Goal: Task Accomplishment & Management: Manage account settings

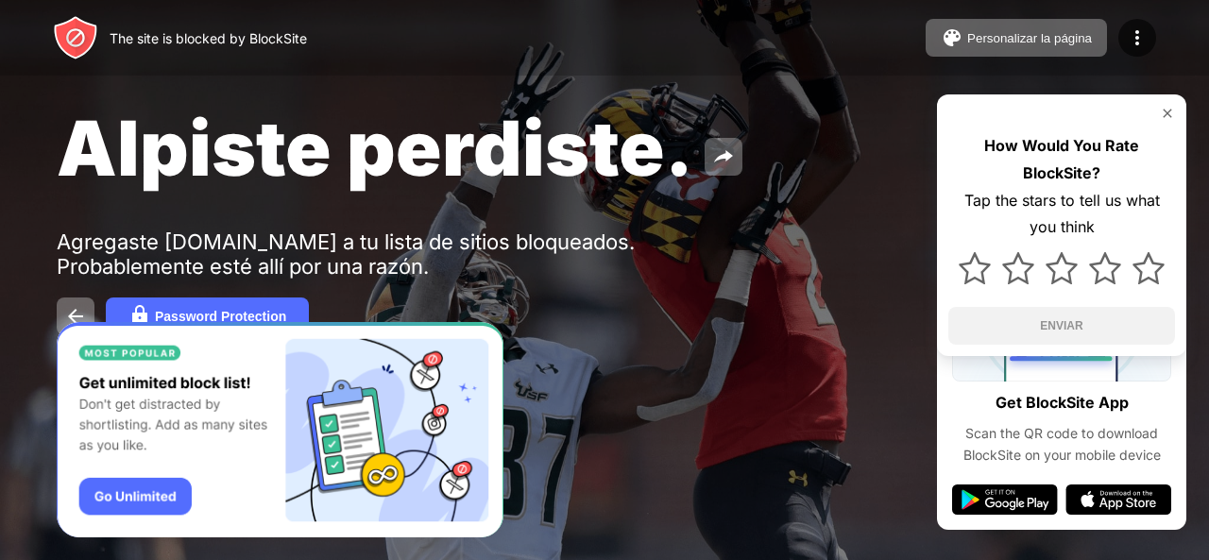
drag, startPoint x: 1134, startPoint y: 1, endPoint x: 635, endPoint y: 106, distance: 510.4
click at [635, 106] on span "Alpiste perdiste." at bounding box center [375, 148] width 636 height 92
drag, startPoint x: 701, startPoint y: 1, endPoint x: 623, endPoint y: 77, distance: 108.8
click at [623, 77] on div "Alpiste perdiste. Agregaste youtube.com a tu lista de sitios bloqueados. Probab…" at bounding box center [604, 218] width 1209 height 437
click at [696, 127] on div "Alpiste perdiste." at bounding box center [495, 148] width 876 height 92
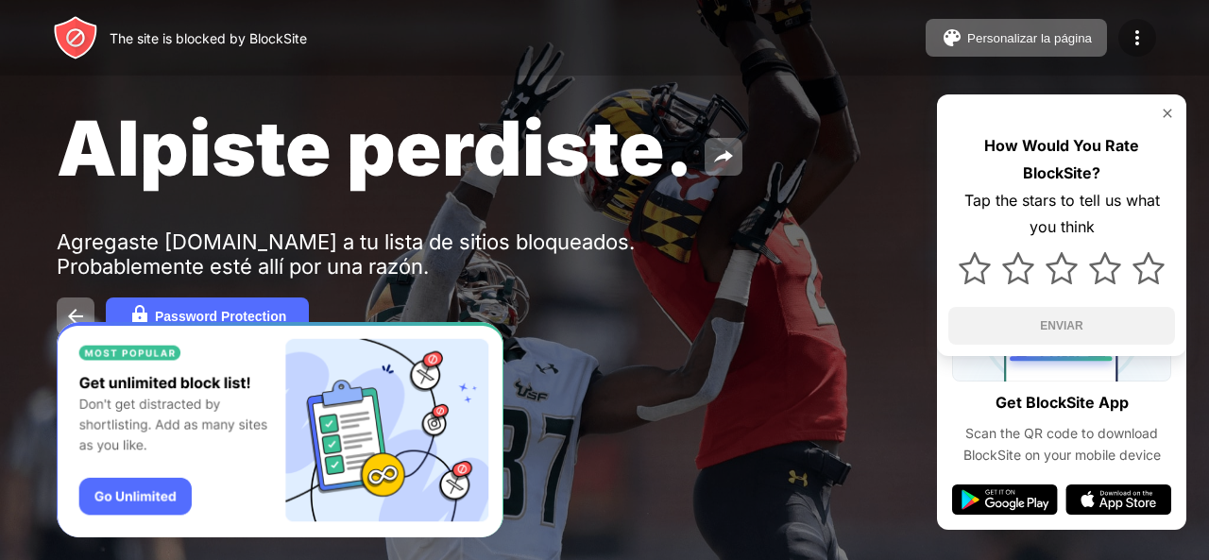
click at [1137, 42] on img at bounding box center [1137, 37] width 23 height 23
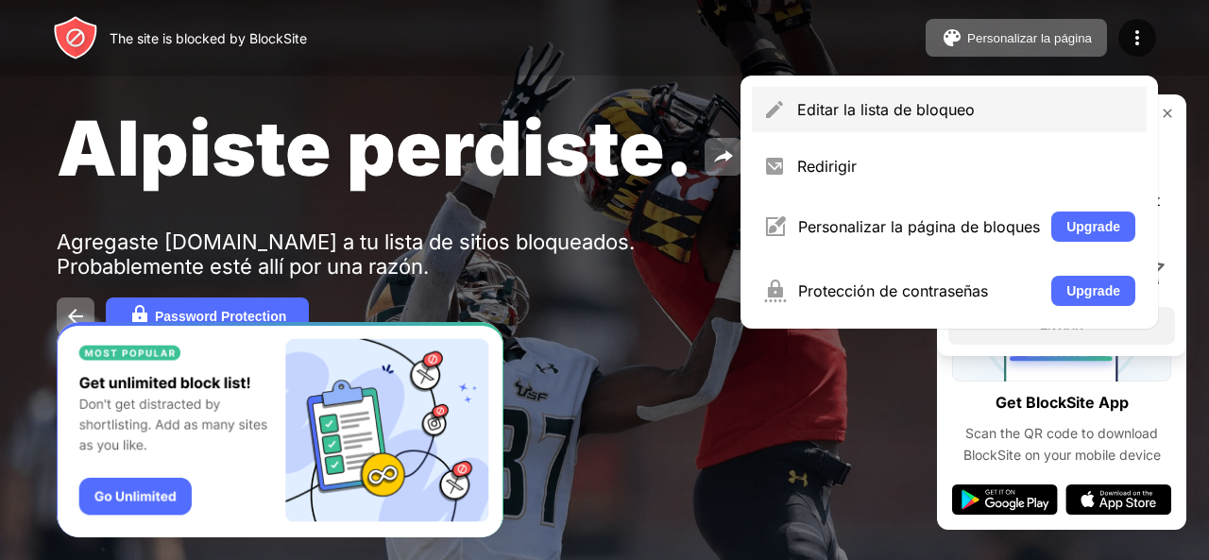
click at [814, 108] on div "Editar la lista de bloqueo" at bounding box center [966, 109] width 338 height 19
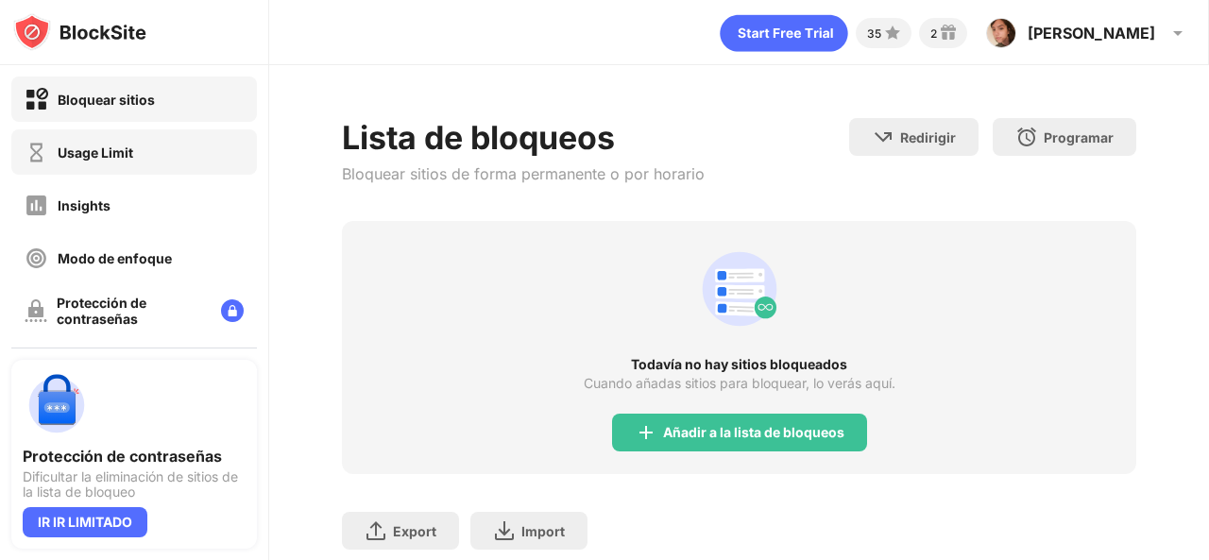
click at [119, 152] on div "Usage Limit" at bounding box center [96, 152] width 76 height 16
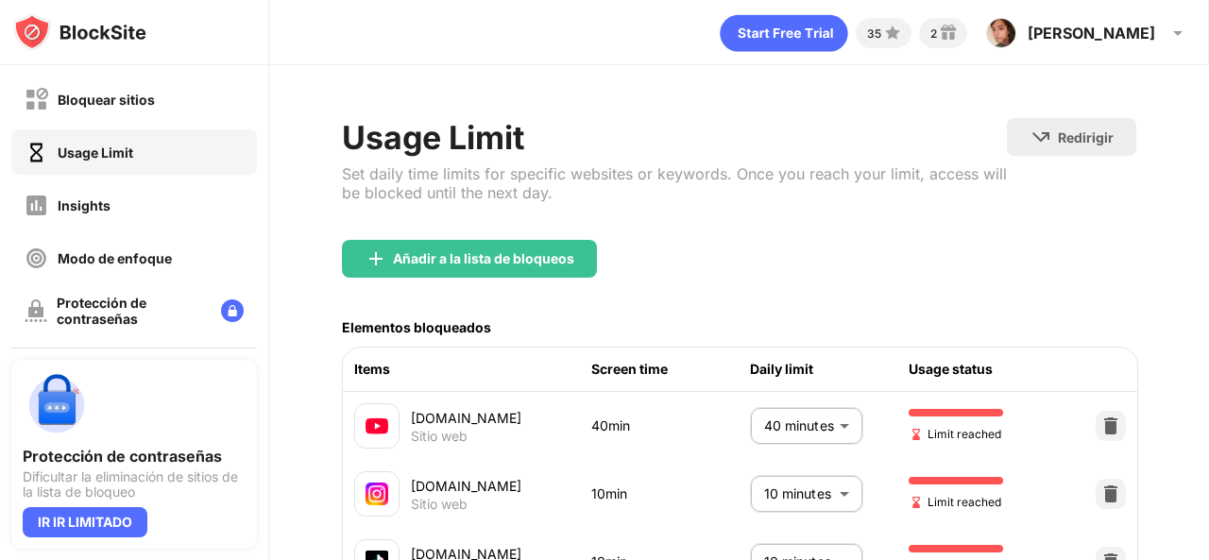
scroll to position [94, 0]
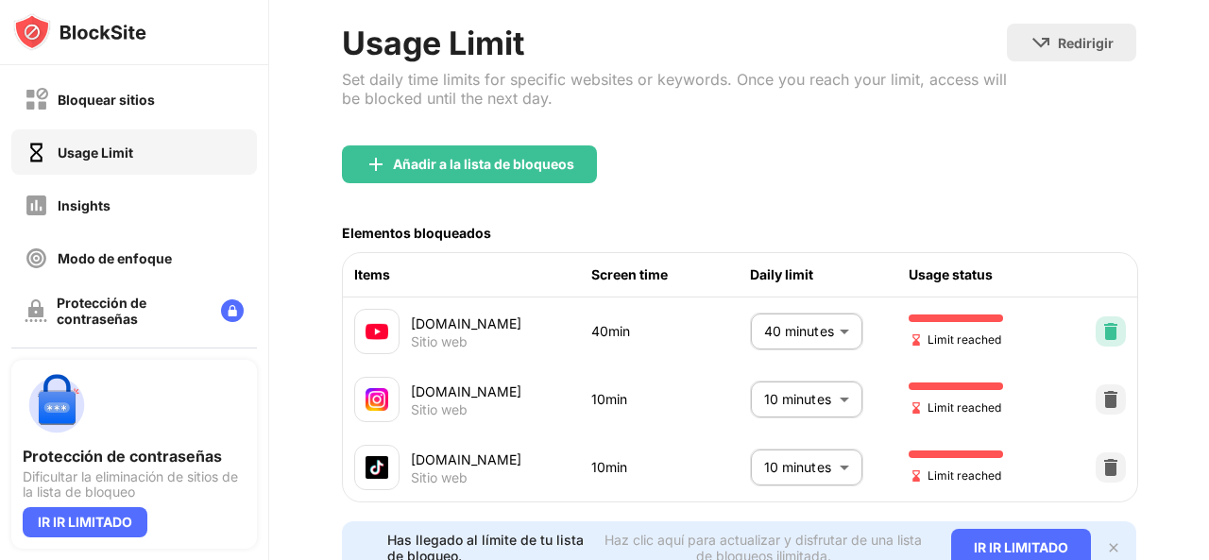
click at [1103, 330] on img at bounding box center [1110, 331] width 19 height 19
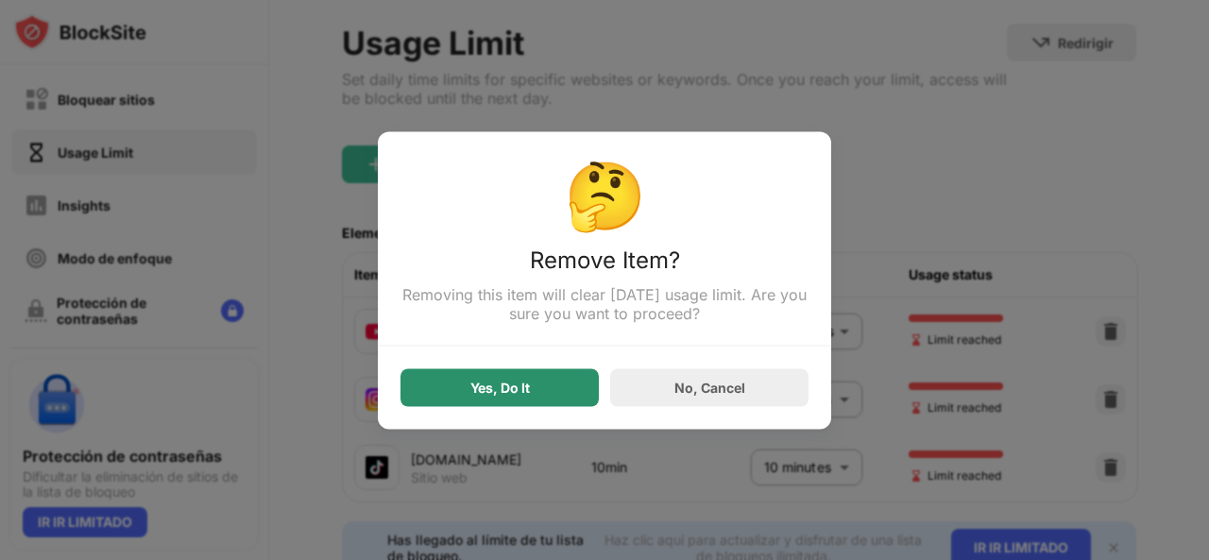
click at [440, 383] on div "Yes, Do It" at bounding box center [499, 387] width 198 height 38
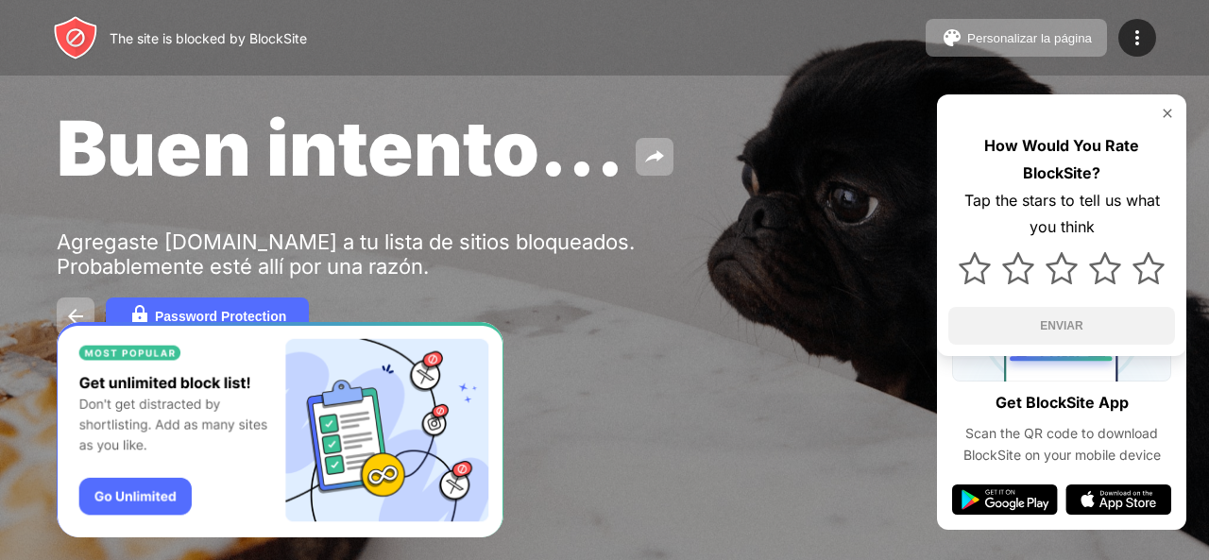
drag, startPoint x: 1105, startPoint y: 3, endPoint x: 756, endPoint y: 126, distance: 369.5
click at [756, 126] on div "Buen intento..." at bounding box center [495, 148] width 876 height 92
click at [1122, 46] on div at bounding box center [1137, 38] width 38 height 38
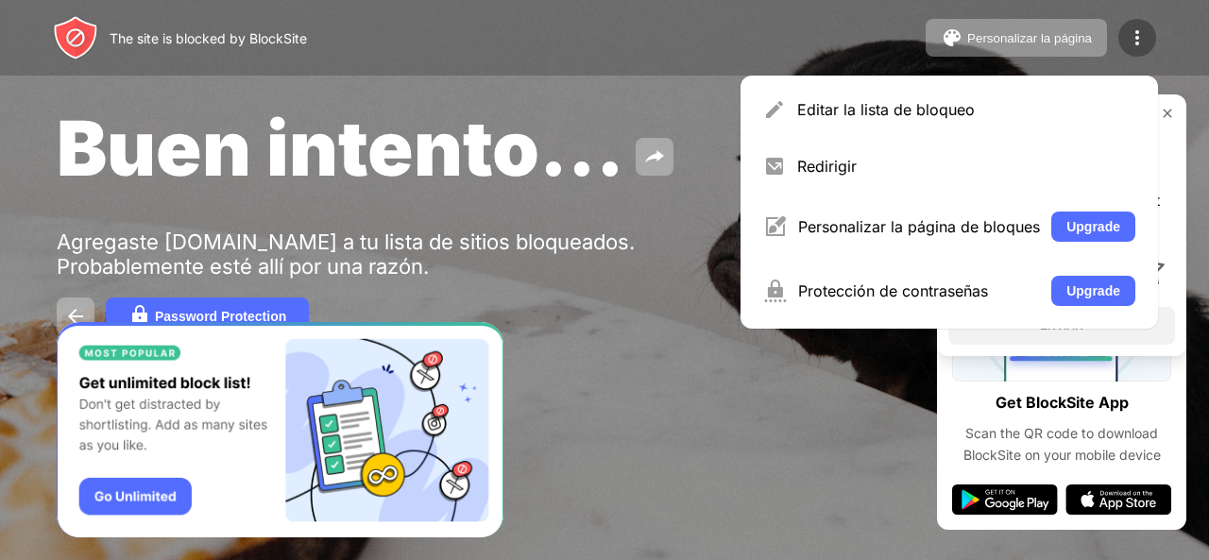
click at [1145, 43] on img at bounding box center [1137, 37] width 23 height 23
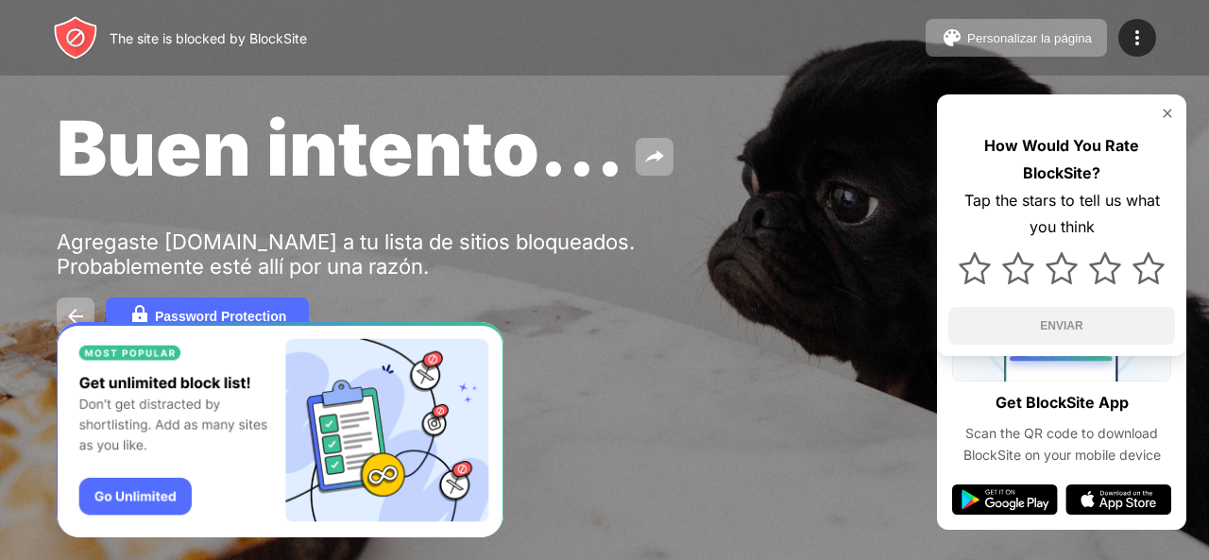
drag, startPoint x: 1138, startPoint y: 46, endPoint x: 1113, endPoint y: 64, distance: 30.4
click at [1138, 47] on img at bounding box center [1137, 37] width 23 height 23
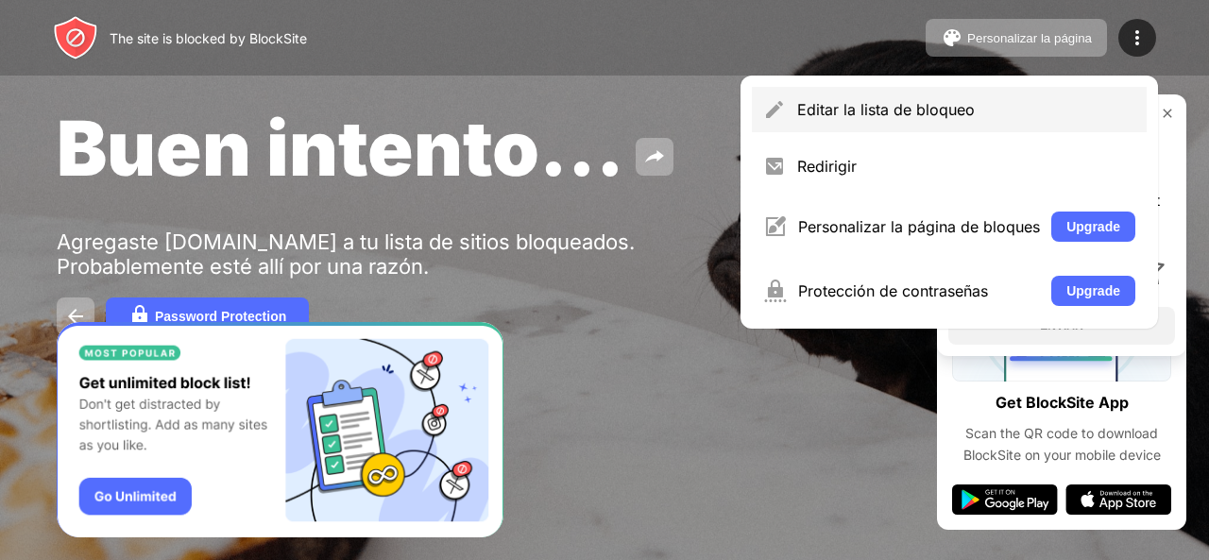
click at [1067, 118] on div "Editar la lista de bloqueo" at bounding box center [966, 109] width 338 height 19
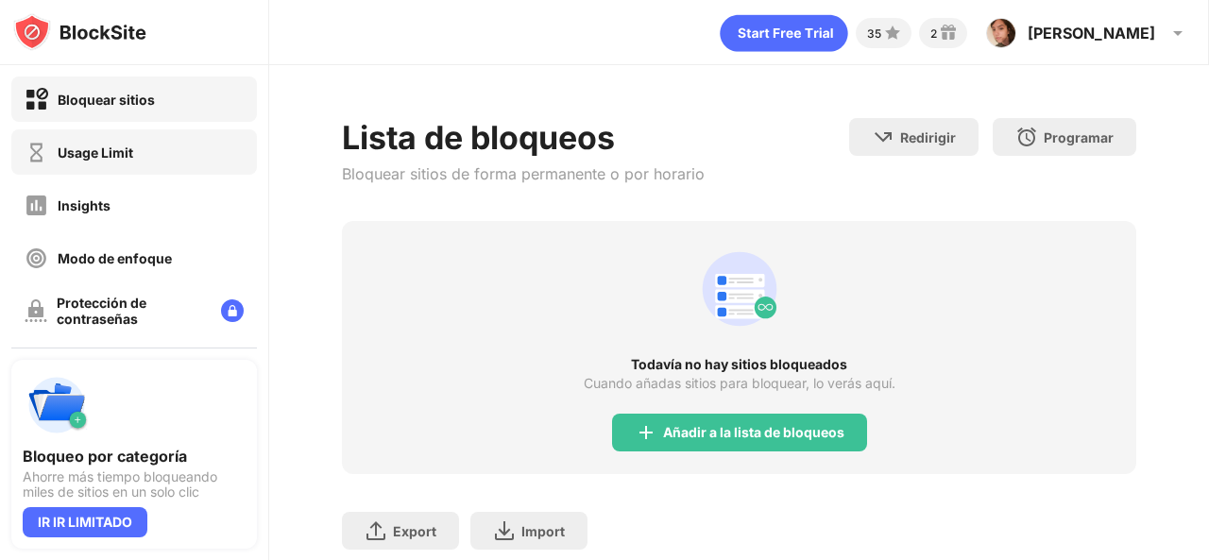
click at [135, 157] on div "Usage Limit" at bounding box center [134, 151] width 246 height 45
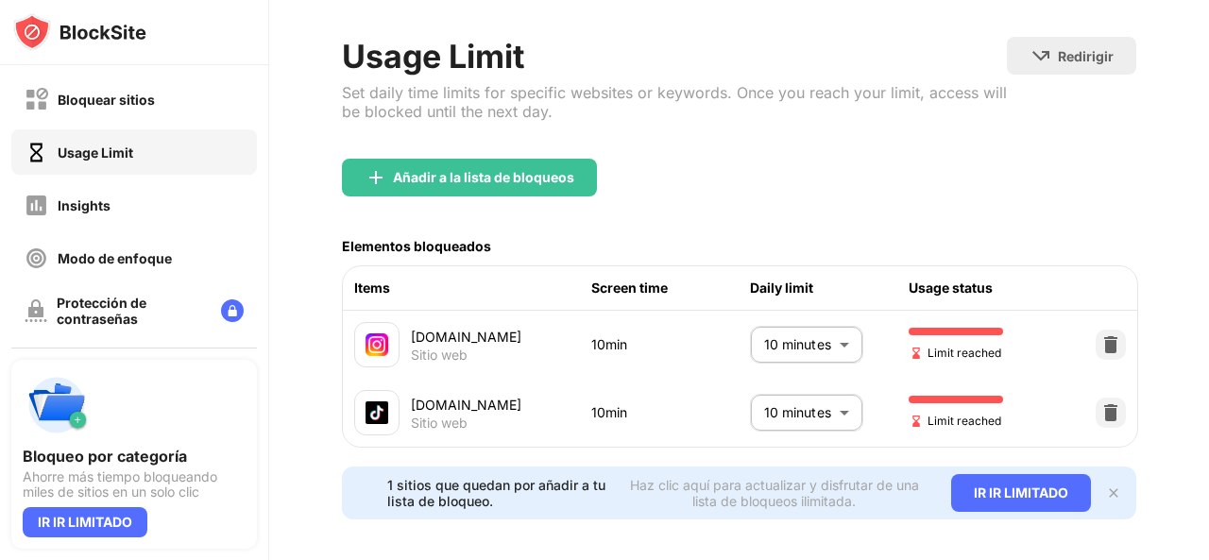
scroll to position [112, 0]
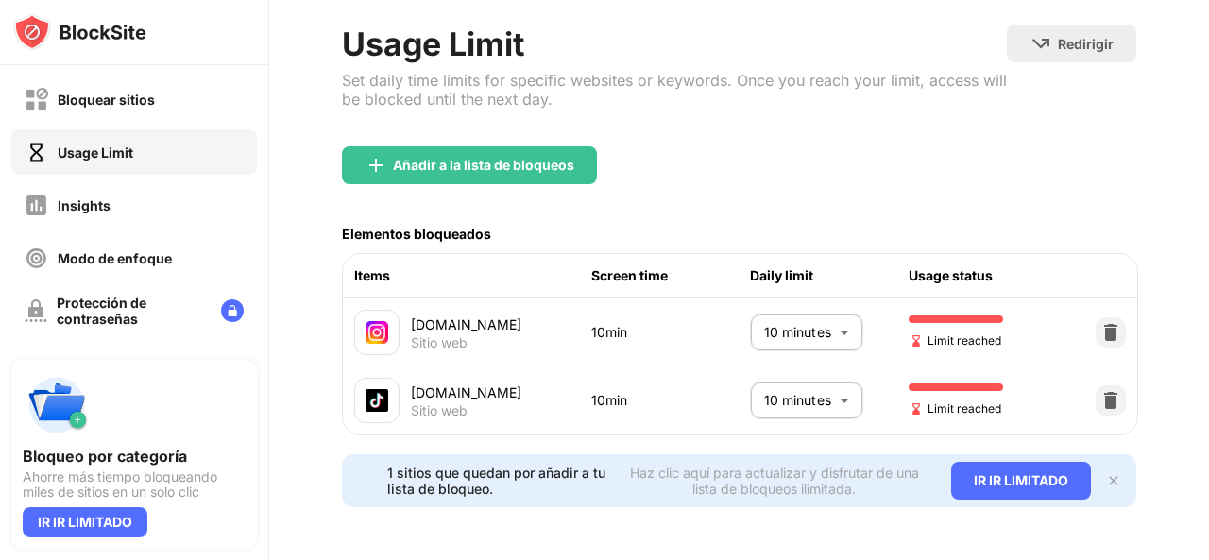
click at [510, 171] on div "Añadir a la lista de bloqueos" at bounding box center [739, 180] width 794 height 68
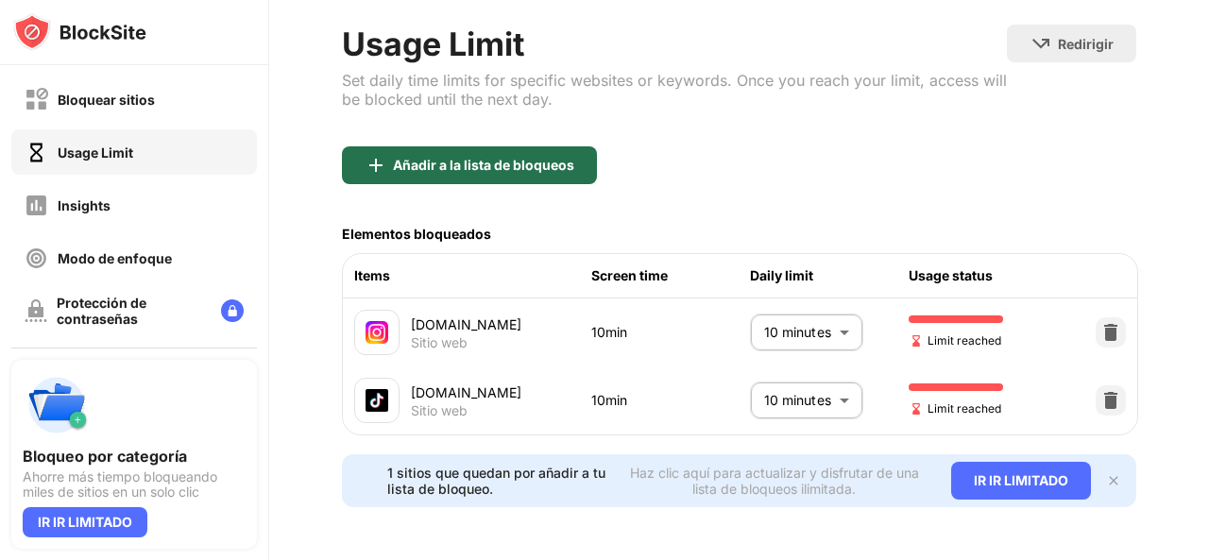
click at [472, 158] on div "Añadir a la lista de bloqueos" at bounding box center [483, 165] width 181 height 15
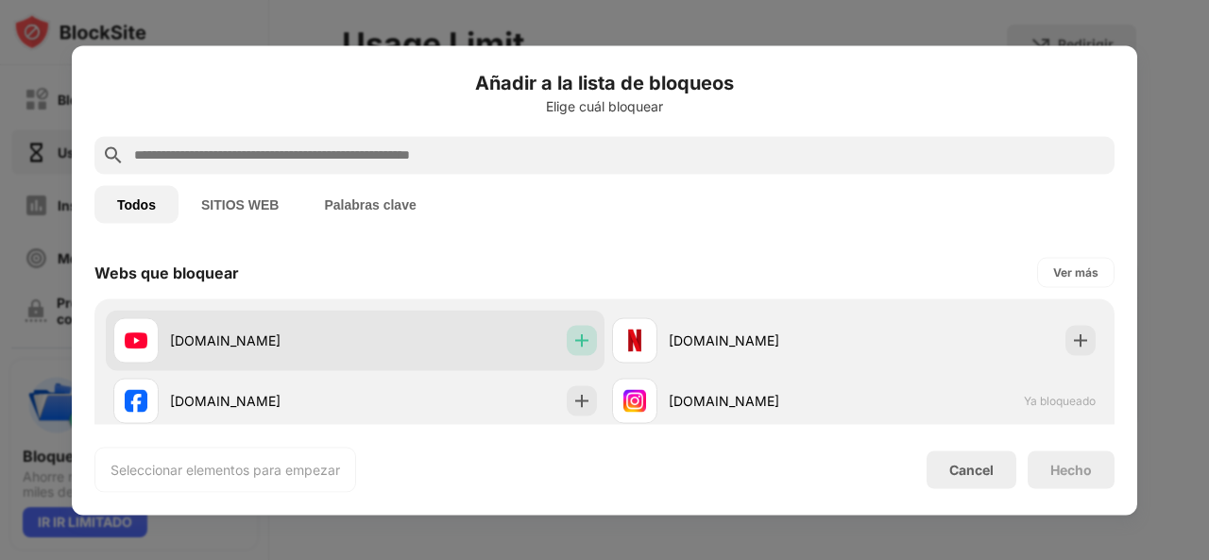
click at [575, 329] on div at bounding box center [582, 340] width 30 height 30
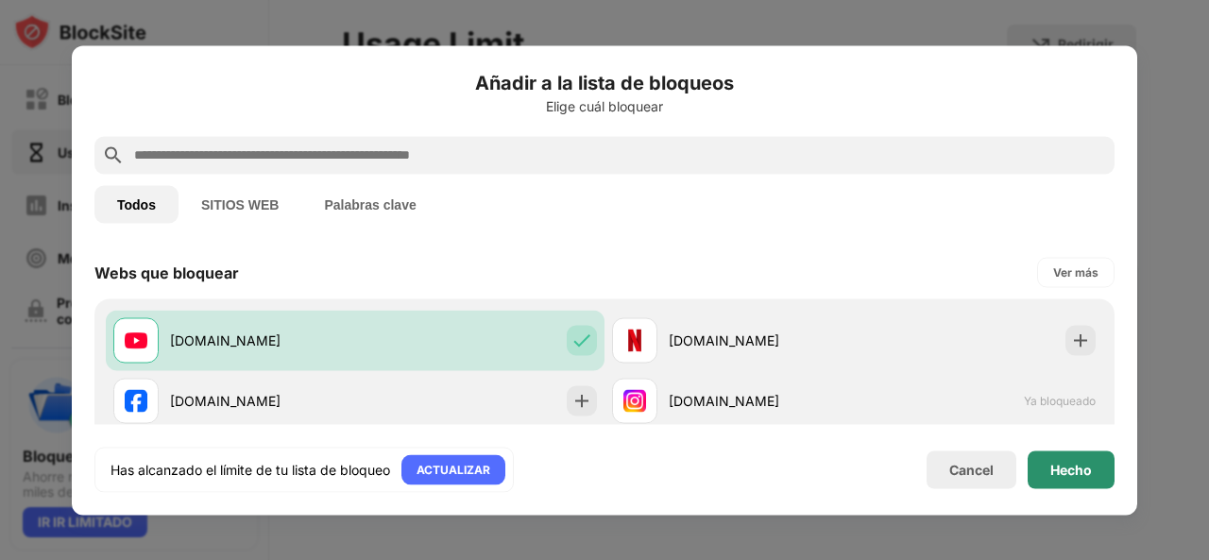
click at [1038, 469] on div "Hecho" at bounding box center [1070, 469] width 87 height 38
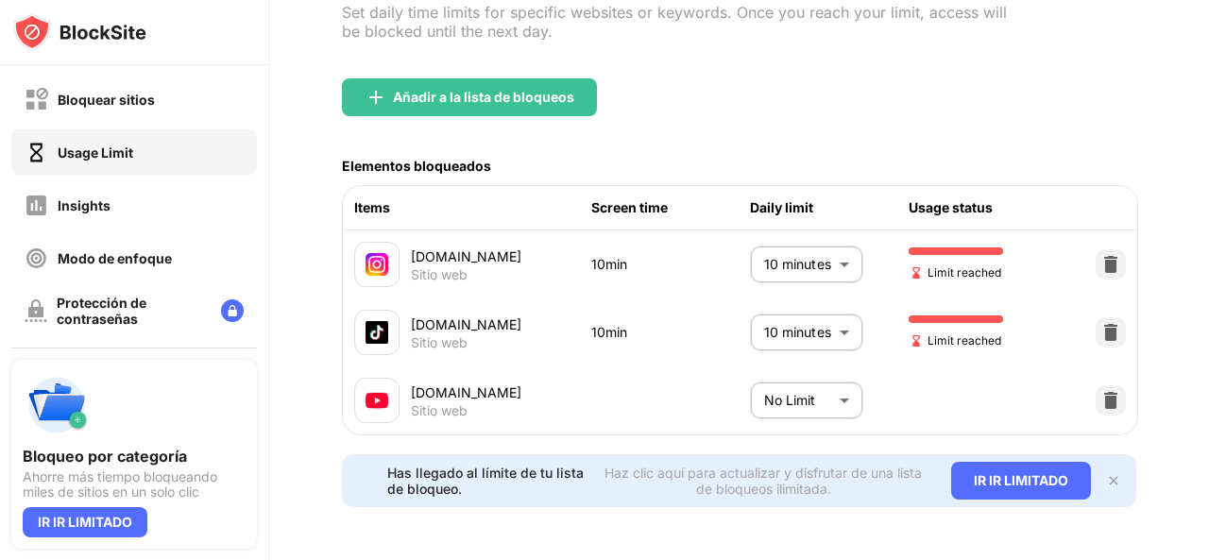
scroll to position [177, 0]
click at [792, 385] on body "Bloquear sitios Usage Limit Insights Modo de enfoque Protección de contraseñas …" at bounding box center [604, 280] width 1209 height 560
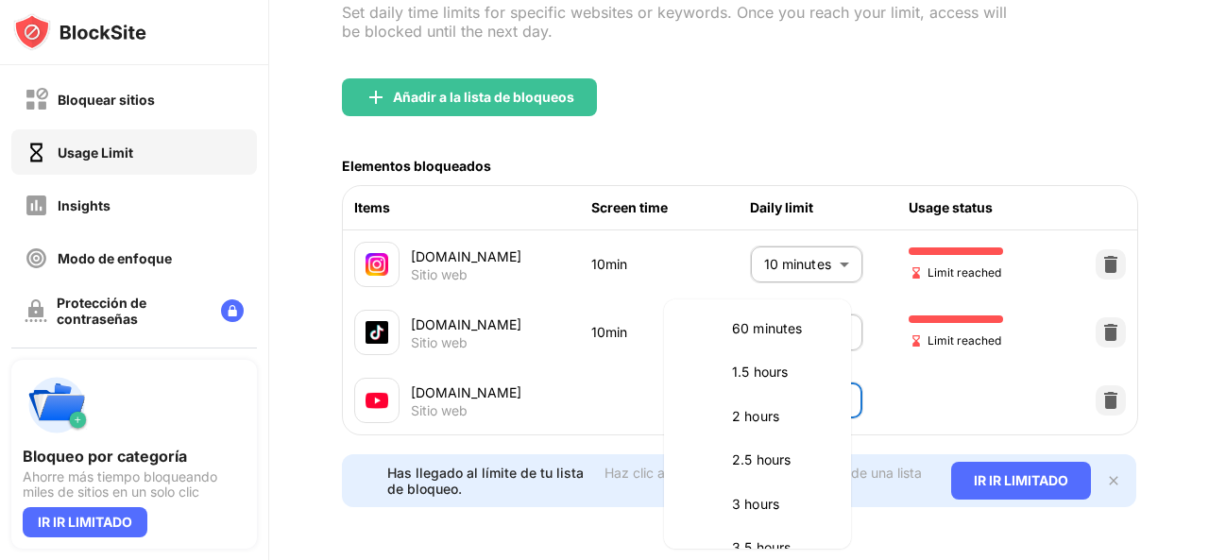
scroll to position [536, 0]
click at [763, 386] on li "1.5 hours" at bounding box center [757, 372] width 164 height 43
type input "**"
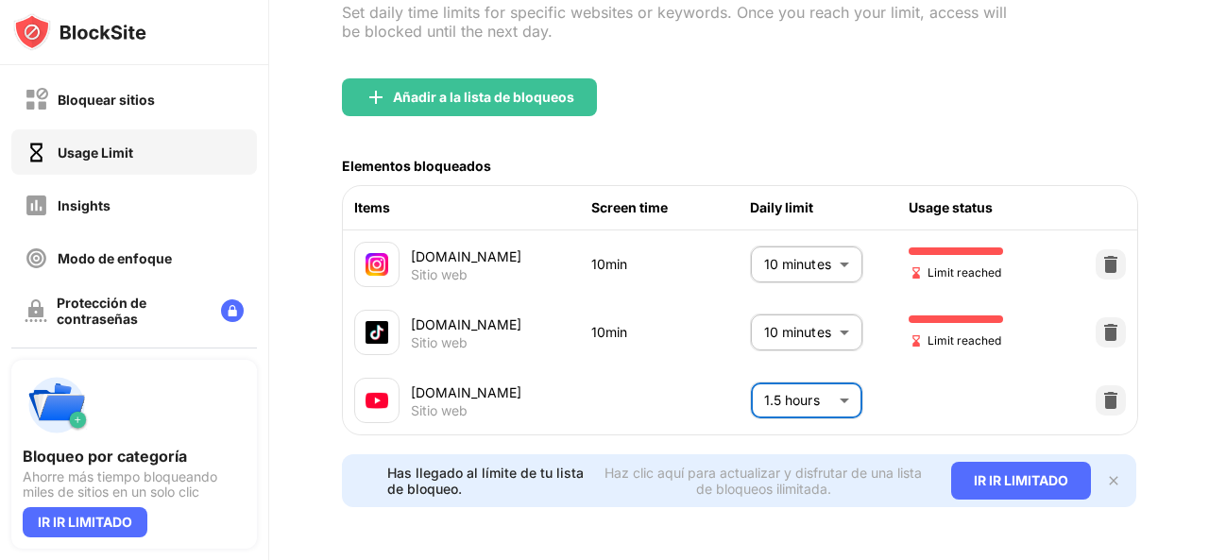
click at [1106, 473] on img at bounding box center [1113, 480] width 15 height 15
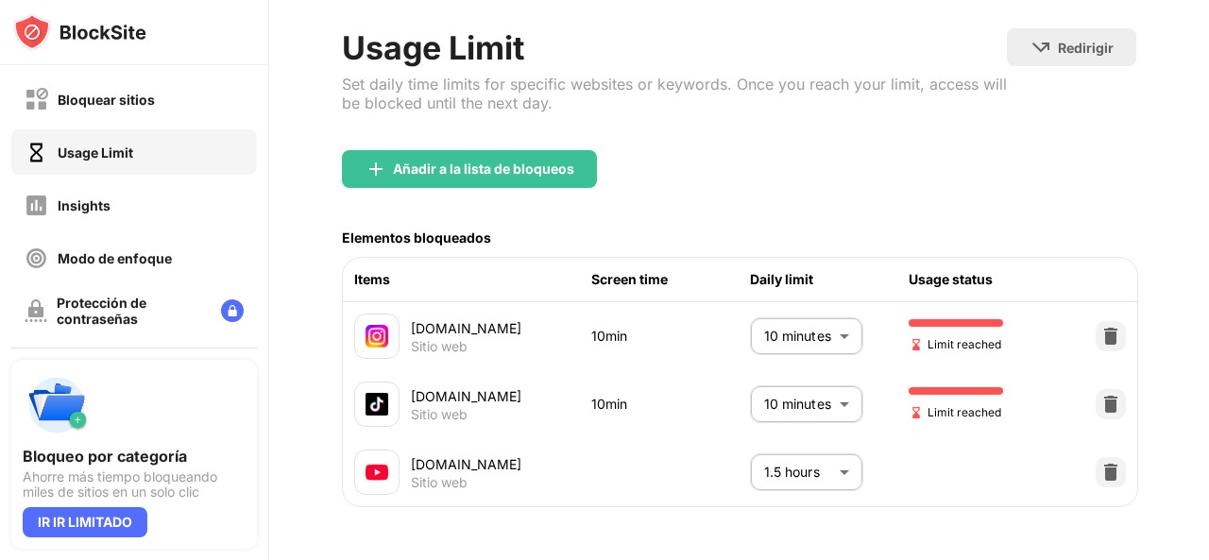
scroll to position [109, 0]
